Goal: Task Accomplishment & Management: Manage account settings

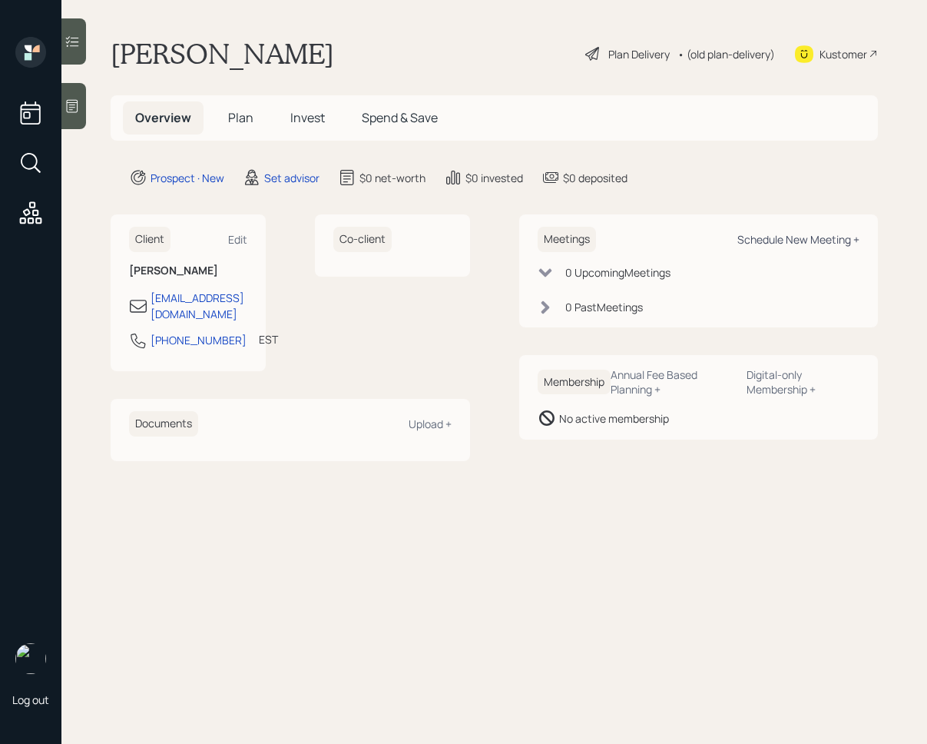
click at [788, 240] on div "Schedule New Meeting +" at bounding box center [798, 239] width 122 height 15
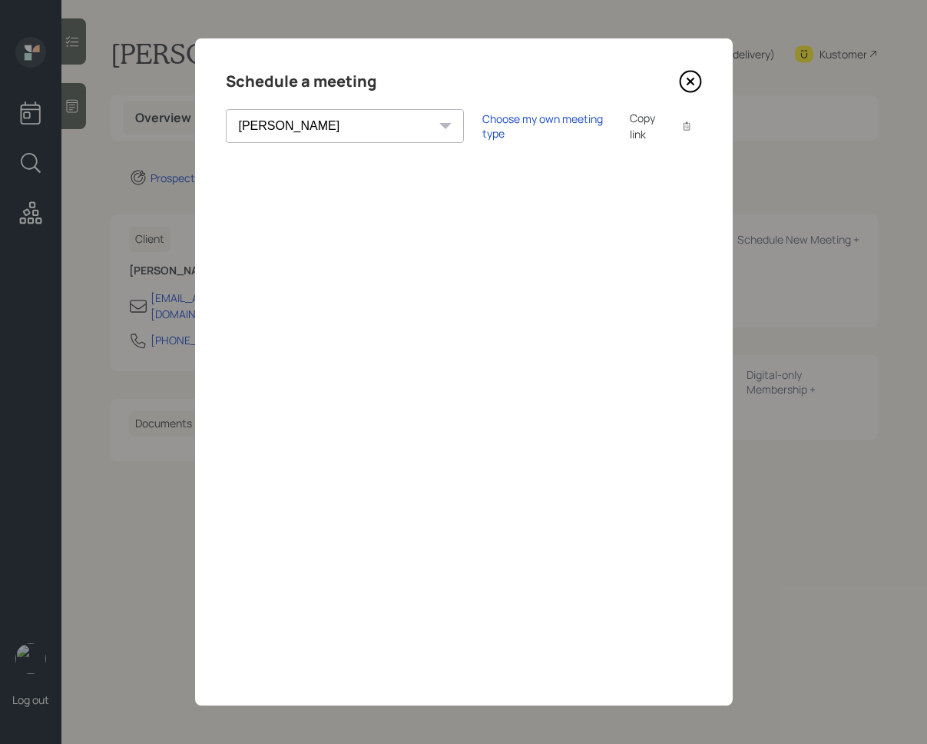
click at [344, 133] on select "[PERSON_NAME] [PERSON_NAME] [PERSON_NAME] [PERSON_NAME] [PERSON_NAME] [PERSON_N…" at bounding box center [345, 126] width 238 height 34
select select "d946c976-65aa-4529-ac9d-02c4f1114fc0"
click at [226, 109] on select "[PERSON_NAME] [PERSON_NAME] [PERSON_NAME] [PERSON_NAME] [PERSON_NAME] [PERSON_N…" at bounding box center [345, 126] width 238 height 34
click at [687, 85] on icon at bounding box center [690, 81] width 23 height 23
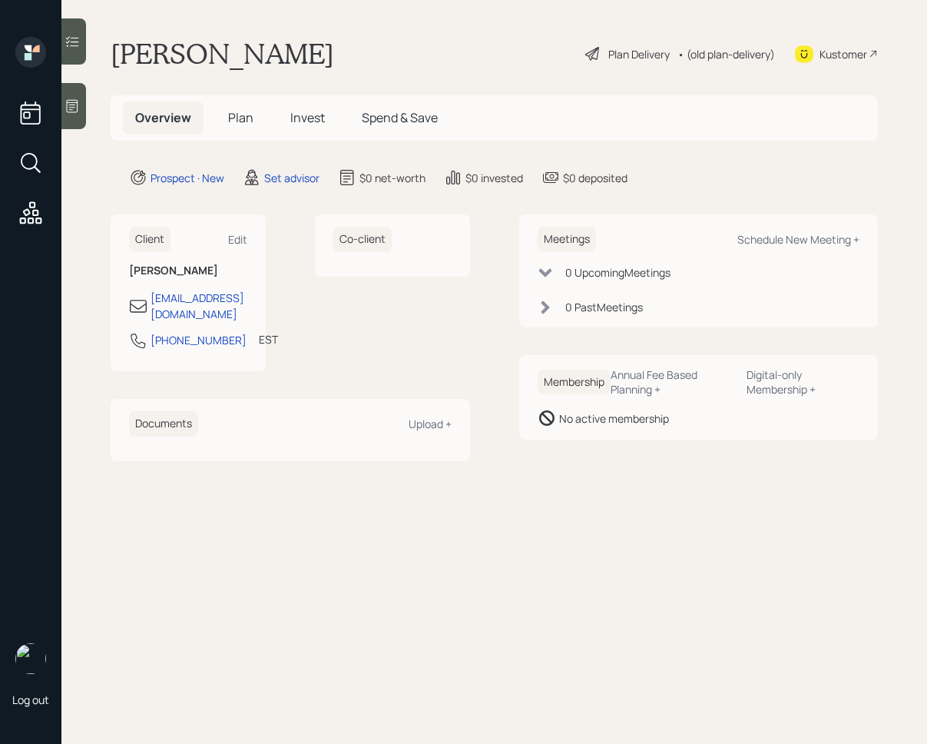
click at [80, 104] on icon at bounding box center [72, 105] width 15 height 15
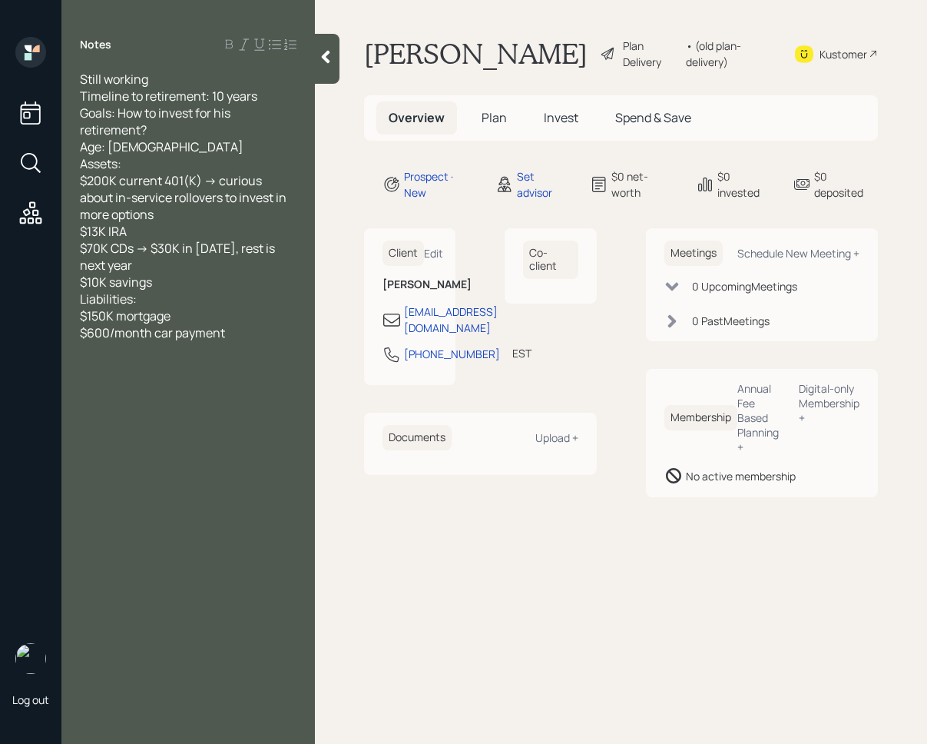
click at [327, 68] on div at bounding box center [327, 59] width 25 height 50
